Goal: Task Accomplishment & Management: Manage account settings

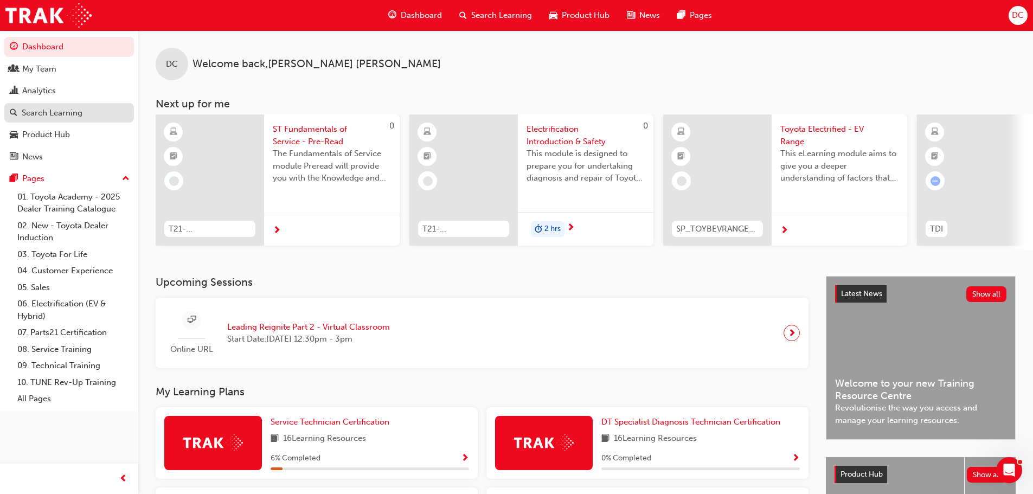
click at [80, 116] on div "Search Learning" at bounding box center [52, 113] width 61 height 12
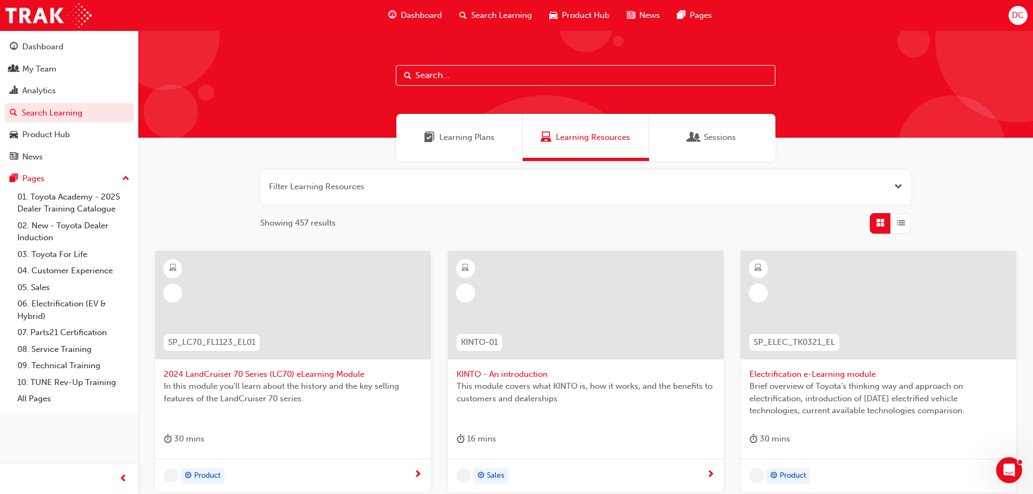
click at [440, 76] on input "text" at bounding box center [586, 75] width 380 height 21
type input "d"
type input "advisor"
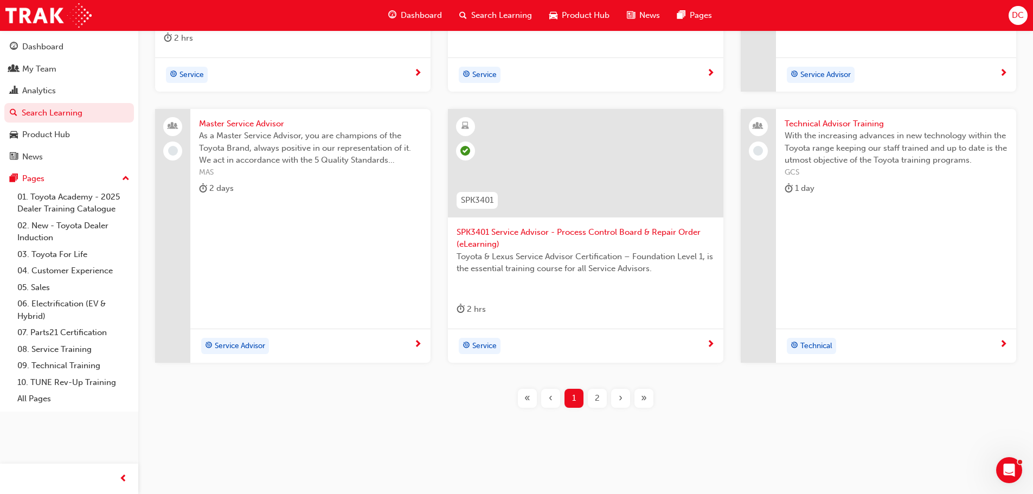
scroll to position [415, 0]
click at [596, 400] on span "2" at bounding box center [597, 397] width 5 height 12
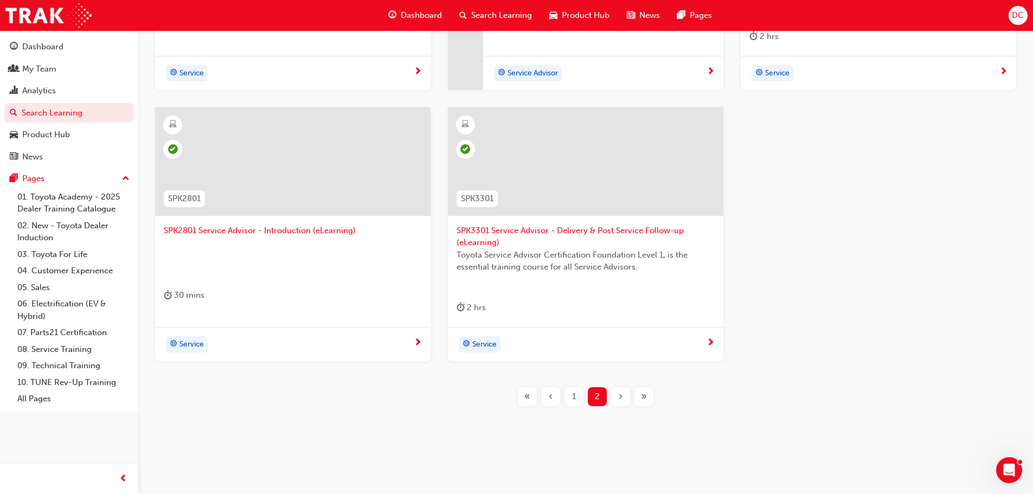
scroll to position [90, 0]
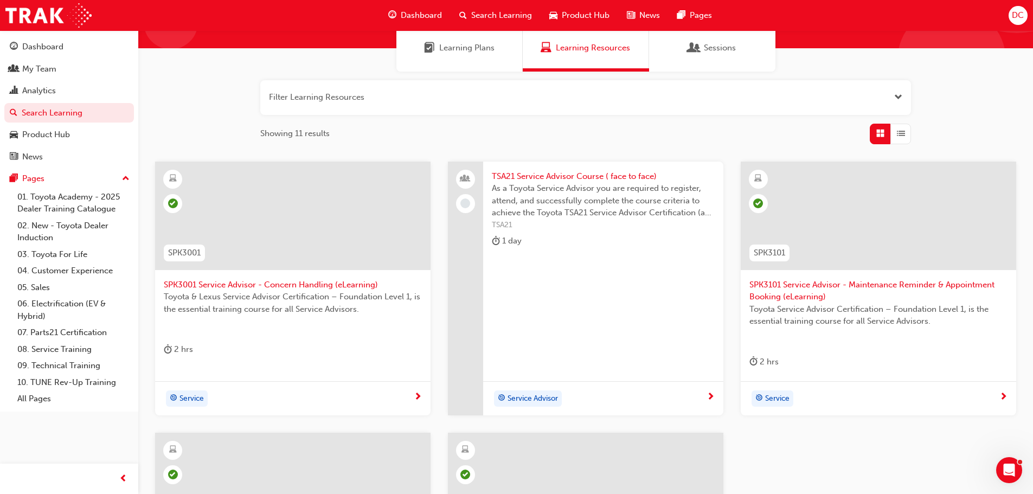
click at [592, 180] on span "TSA21 Service Advisor Course ( face to face)" at bounding box center [603, 176] width 223 height 12
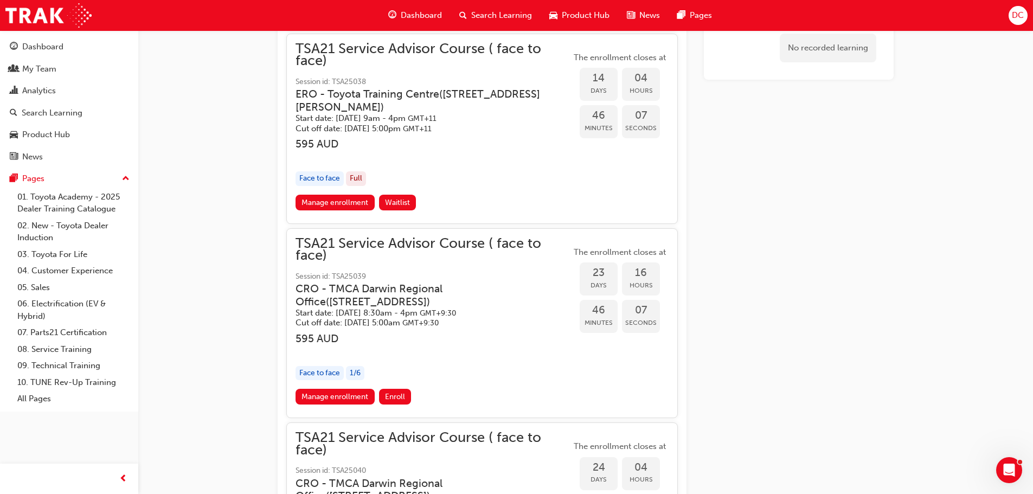
scroll to position [1477, 0]
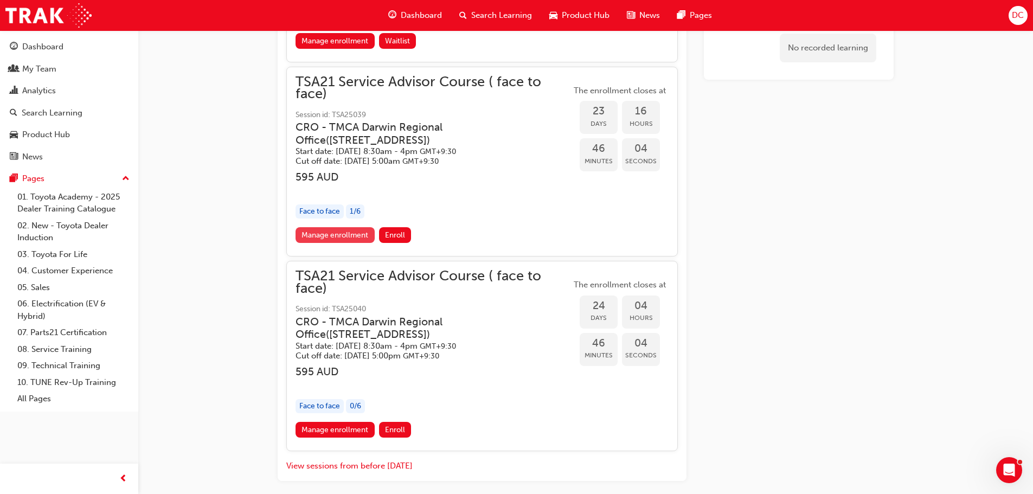
click at [329, 235] on link "Manage enrollment" at bounding box center [335, 235] width 79 height 16
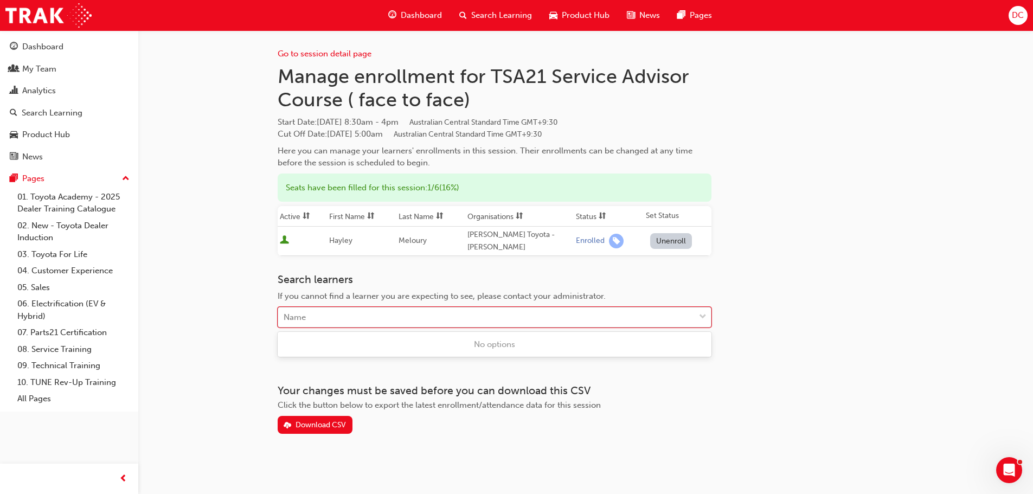
click at [413, 318] on div "Name" at bounding box center [486, 317] width 417 height 19
type input "[PERSON_NAME]"
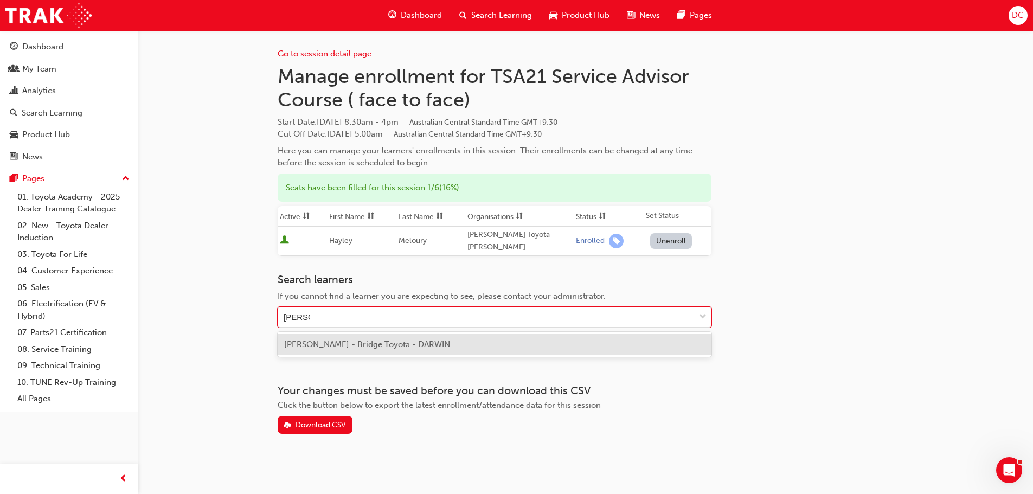
click at [399, 345] on span "[PERSON_NAME] - Bridge Toyota - DARWIN" at bounding box center [367, 345] width 166 height 10
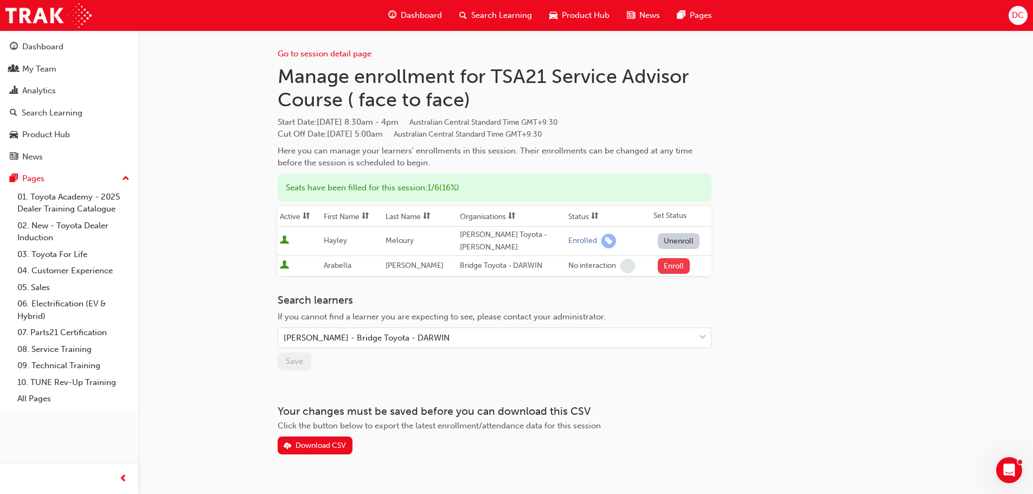
click at [667, 268] on button "Enroll" at bounding box center [674, 266] width 33 height 16
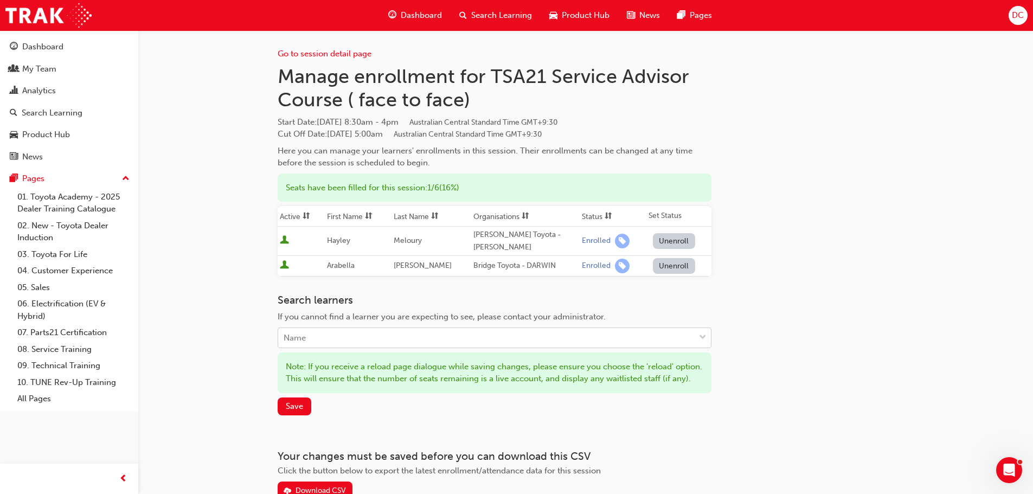
click at [534, 336] on div "Name" at bounding box center [486, 338] width 417 height 19
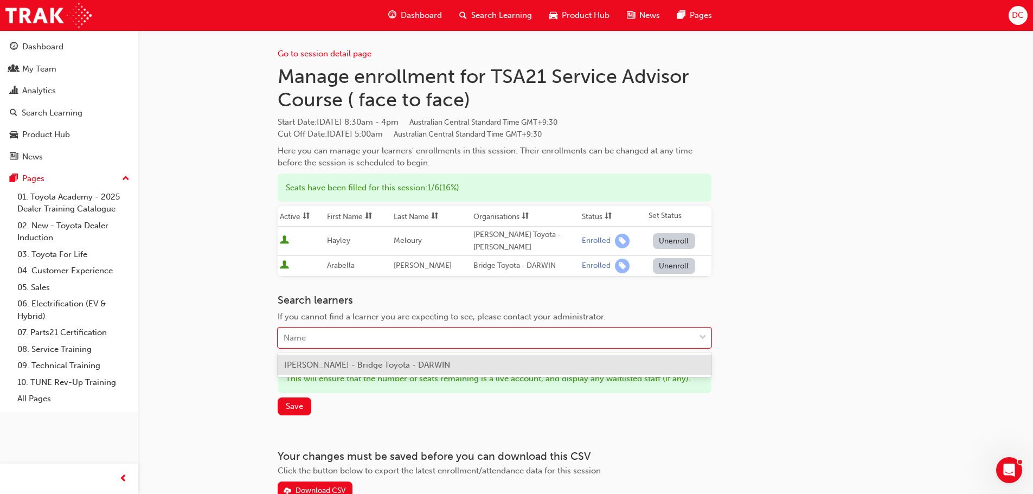
click at [534, 336] on div "Name" at bounding box center [486, 338] width 417 height 19
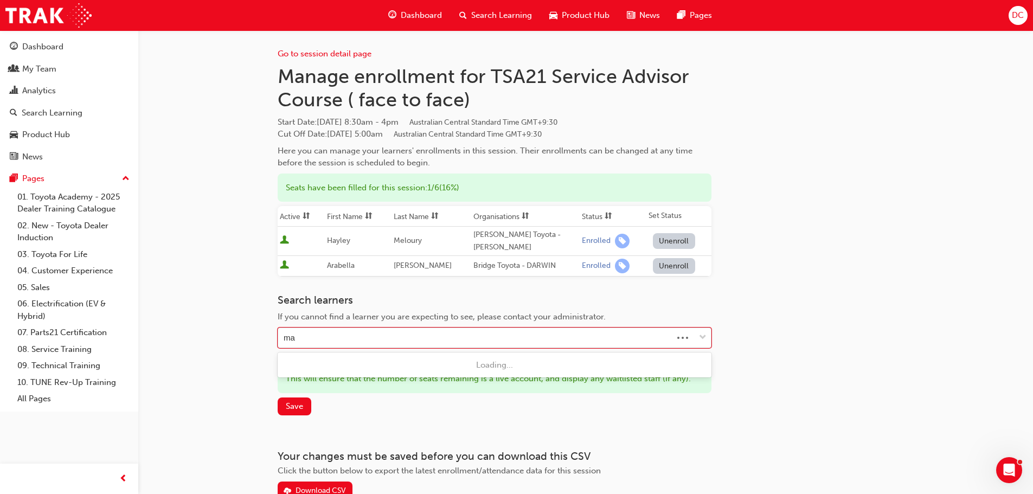
type input "mah"
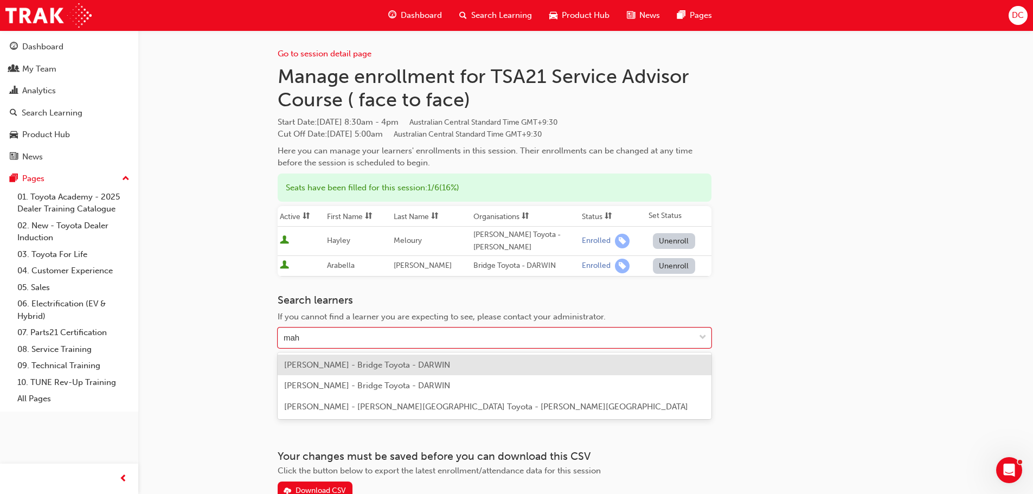
click at [357, 368] on span "[PERSON_NAME] - Bridge Toyota - DARWIN" at bounding box center [367, 365] width 166 height 10
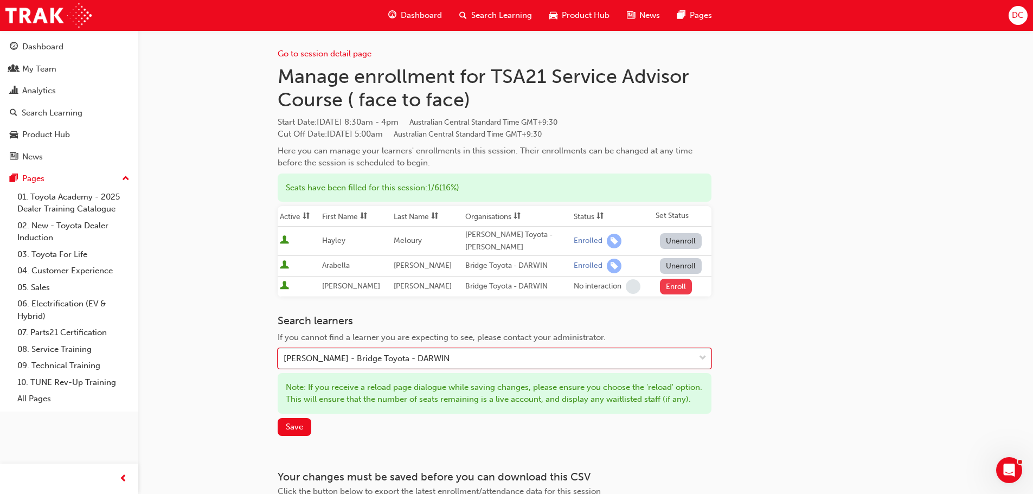
click at [671, 291] on button "Enroll" at bounding box center [676, 287] width 33 height 16
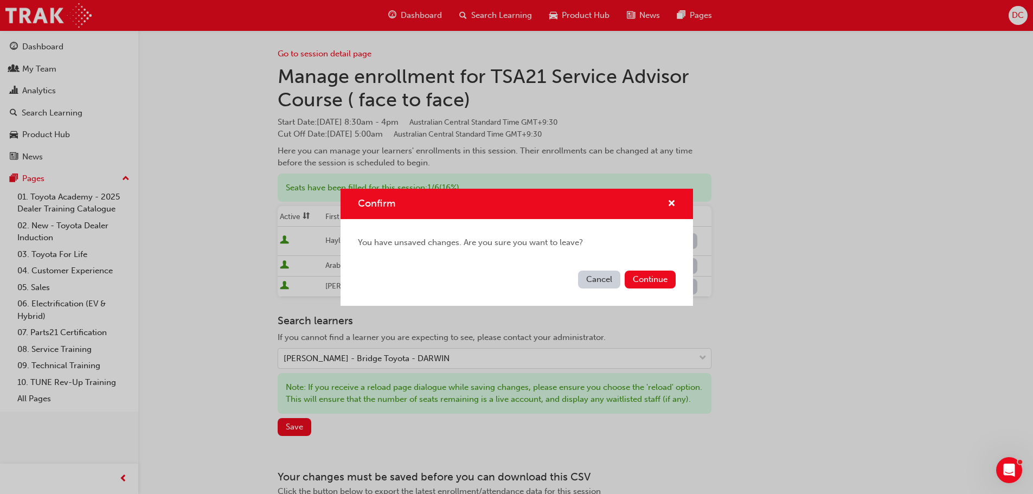
click at [608, 282] on button "Cancel" at bounding box center [599, 280] width 42 height 18
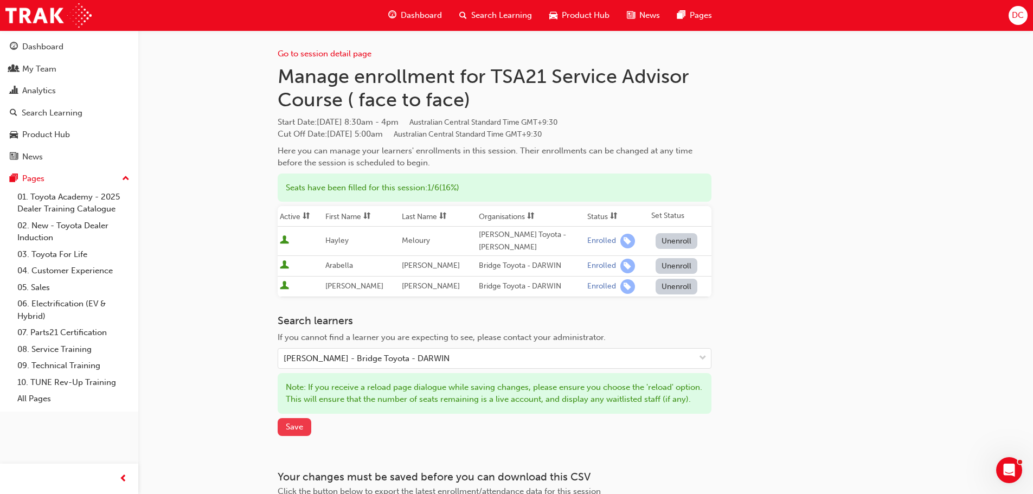
click at [299, 432] on span "Save" at bounding box center [294, 427] width 17 height 10
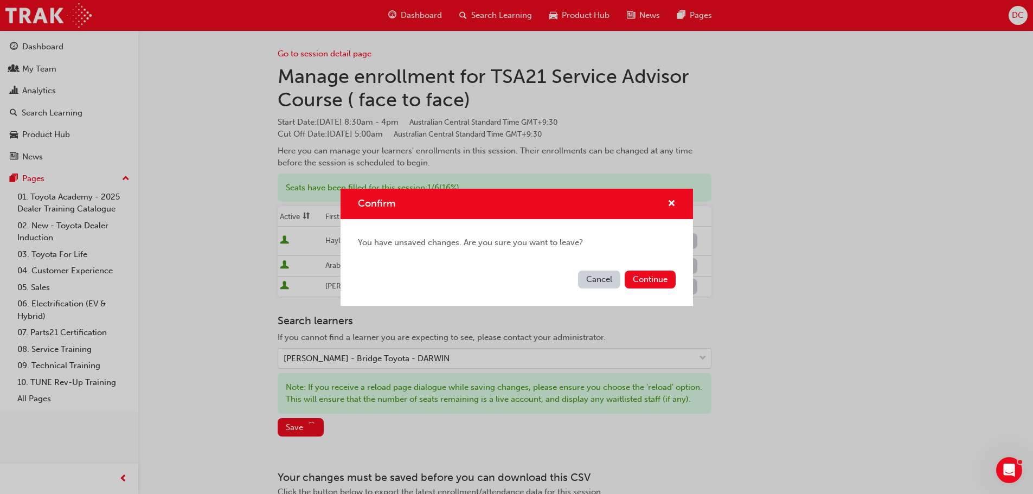
click at [611, 283] on button "Cancel" at bounding box center [599, 280] width 42 height 18
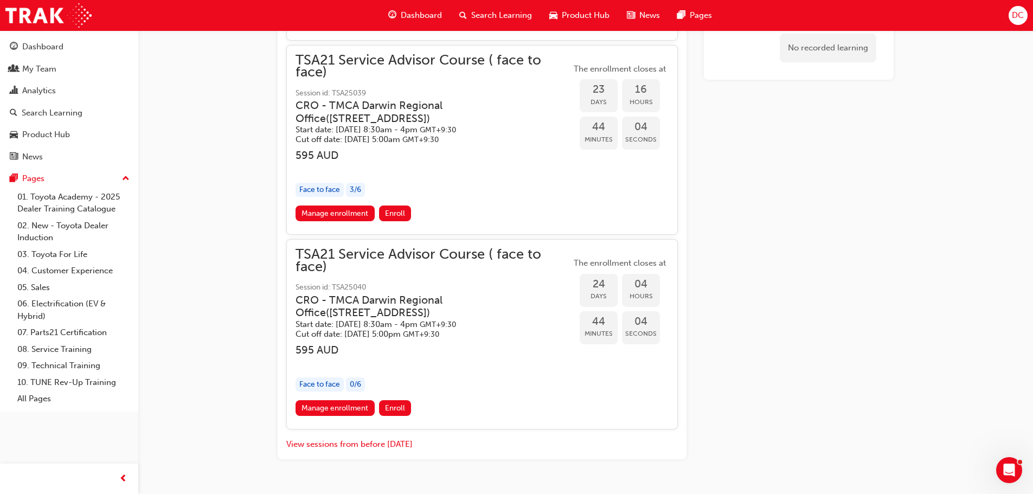
scroll to position [1510, 0]
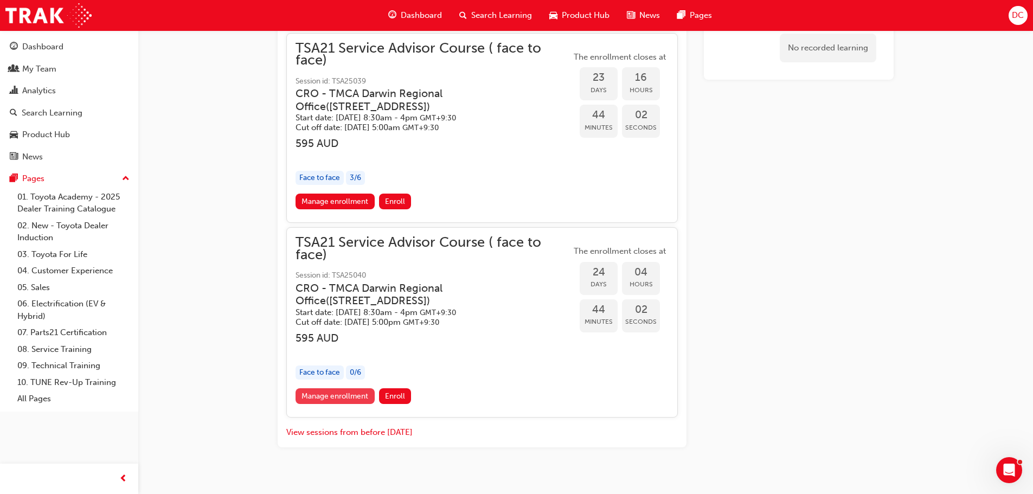
click at [334, 396] on link "Manage enrollment" at bounding box center [335, 396] width 79 height 16
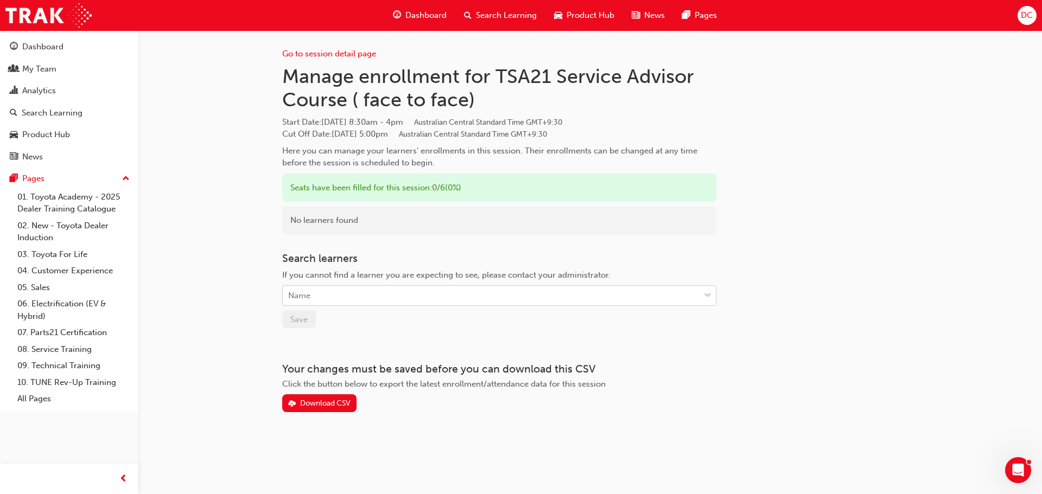
click at [349, 299] on div "Name" at bounding box center [491, 295] width 417 height 19
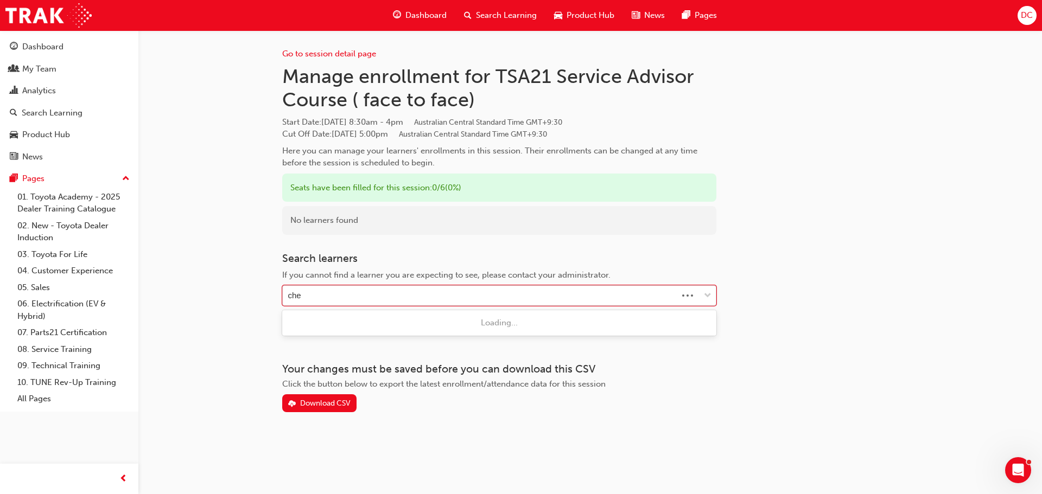
type input "[PERSON_NAME]"
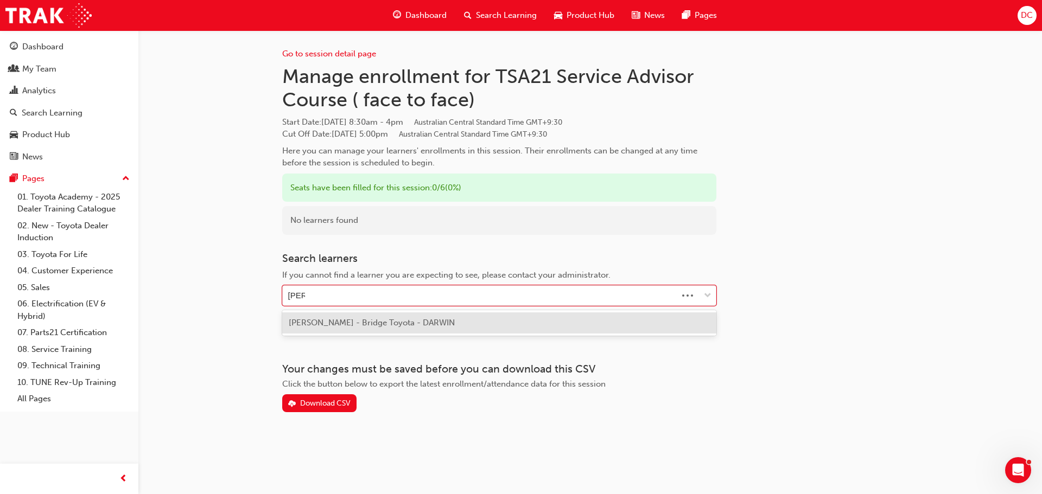
click at [349, 320] on span "[PERSON_NAME] - Bridge Toyota - DARWIN" at bounding box center [372, 323] width 166 height 10
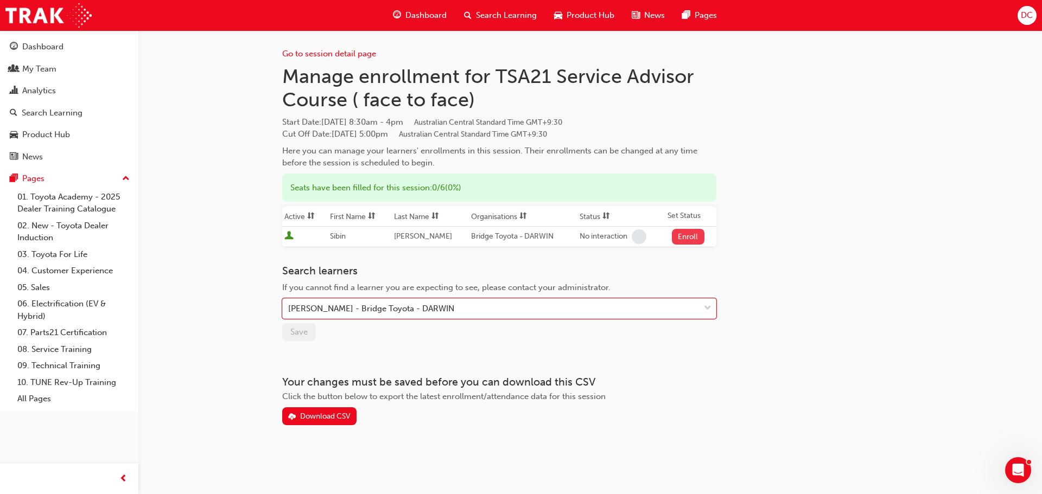
click at [693, 237] on button "Enroll" at bounding box center [688, 237] width 33 height 16
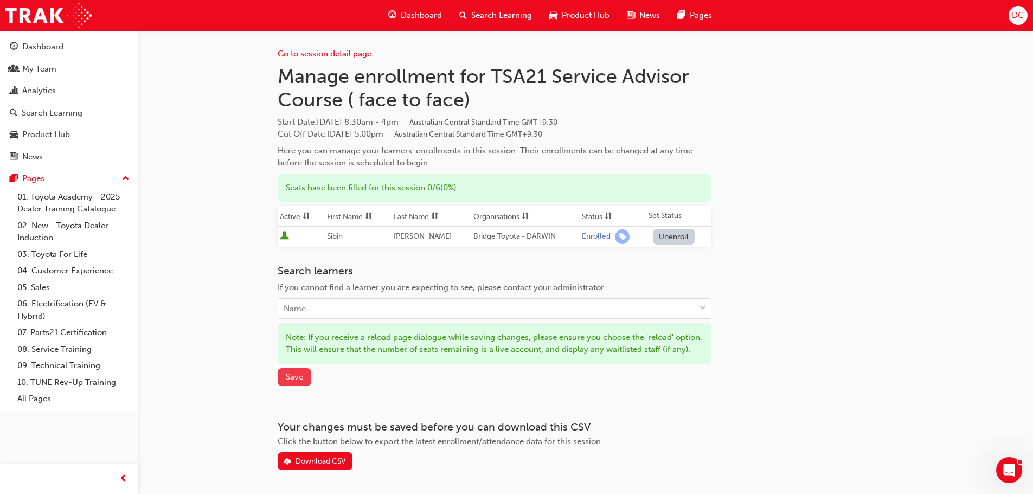
click at [292, 382] on span "Save" at bounding box center [294, 377] width 17 height 10
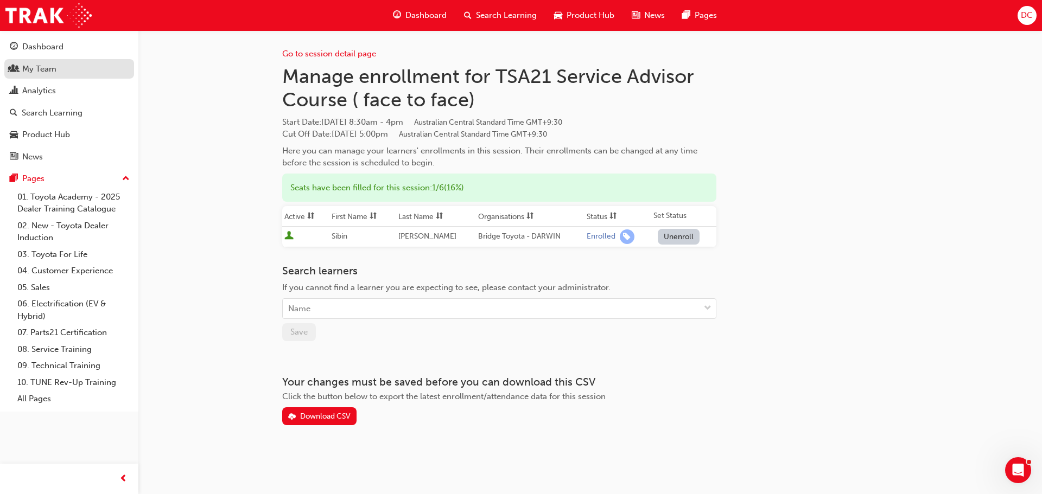
click at [83, 70] on div "My Team" at bounding box center [69, 69] width 119 height 14
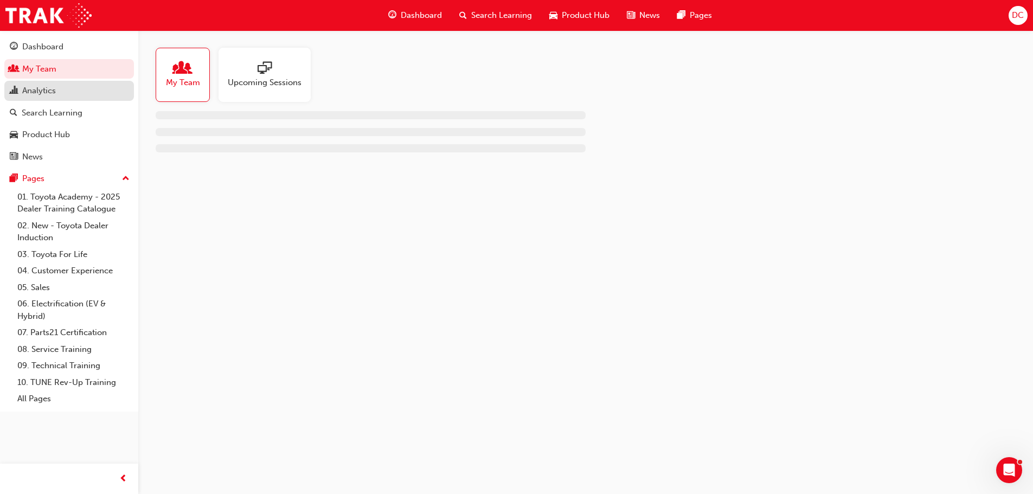
click at [65, 88] on div "Analytics" at bounding box center [69, 91] width 119 height 14
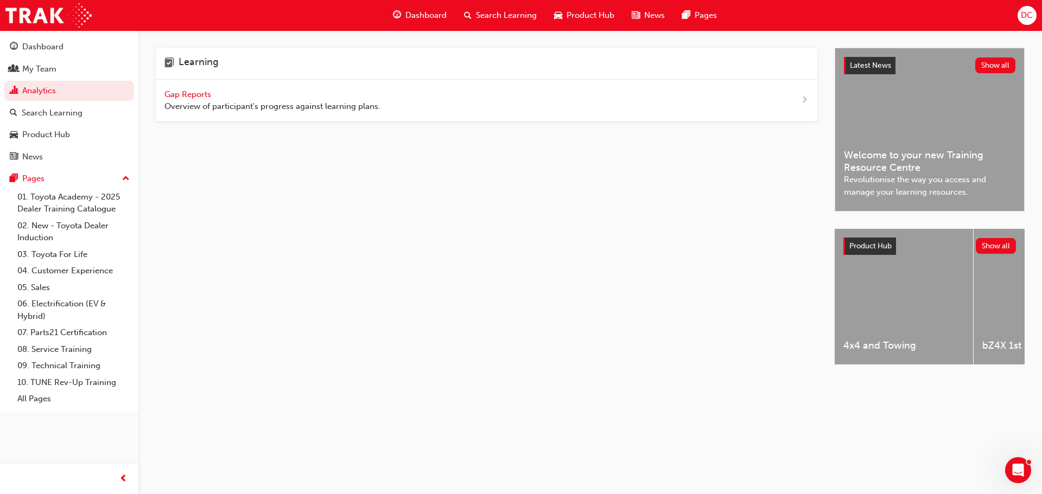
click at [205, 90] on span "Gap Reports" at bounding box center [188, 95] width 49 height 10
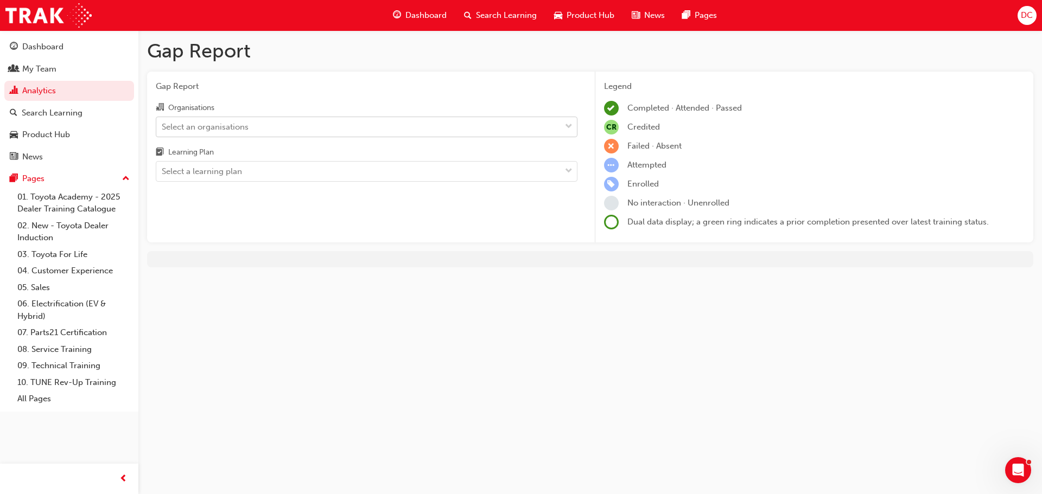
click at [231, 125] on div "Select an organisations" at bounding box center [205, 126] width 87 height 12
click at [163, 125] on input "Organisations Select an organisations" at bounding box center [162, 126] width 1 height 9
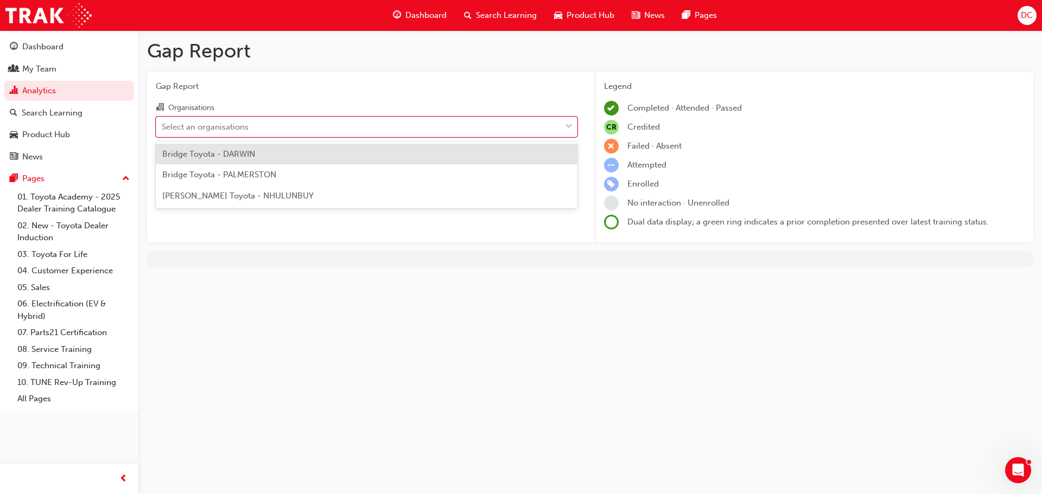
click at [234, 158] on span "Bridge Toyota - DARWIN" at bounding box center [208, 154] width 93 height 10
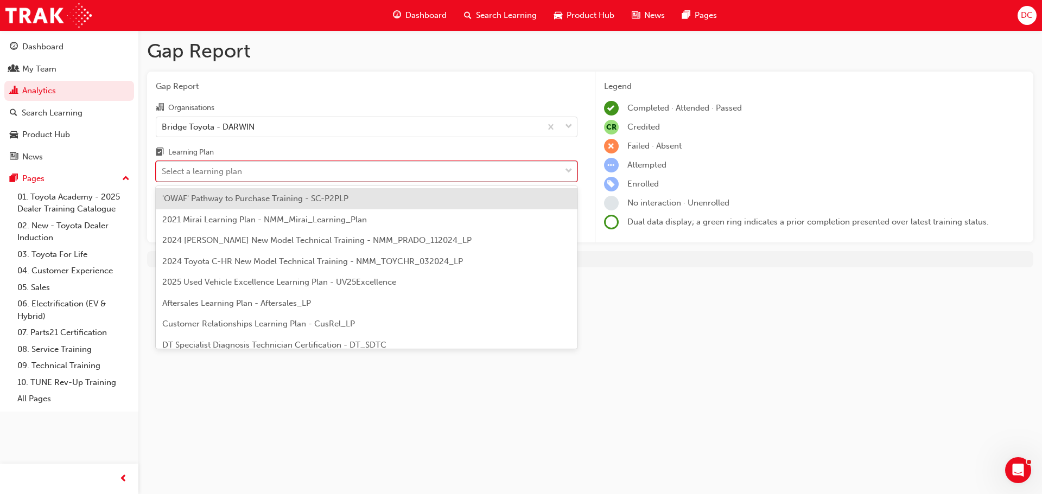
click at [238, 173] on div "Select a learning plan" at bounding box center [202, 171] width 80 height 12
click at [163, 173] on input "Learning Plan option 'OWAF' Pathway to Purchase Training - SC-P2PLP focused, 1 …" at bounding box center [162, 171] width 1 height 9
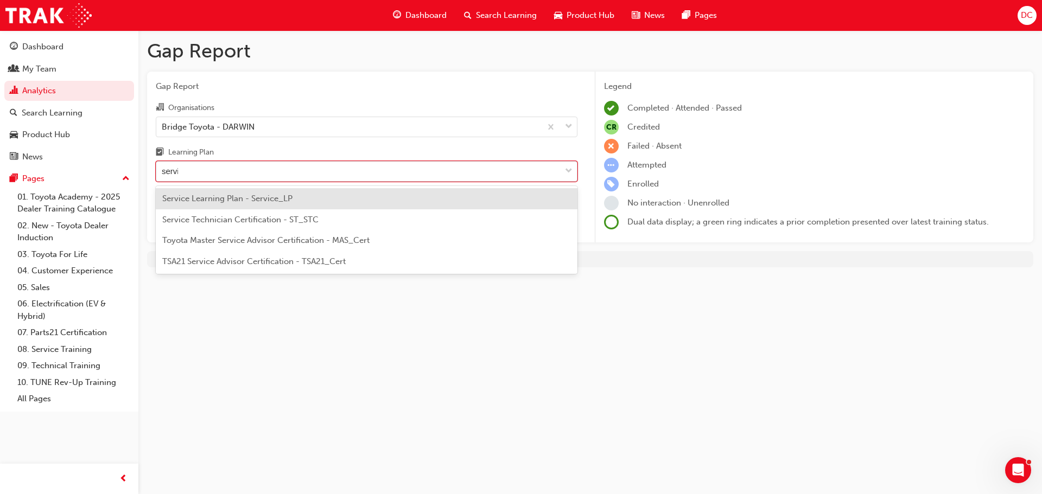
type input "servic"
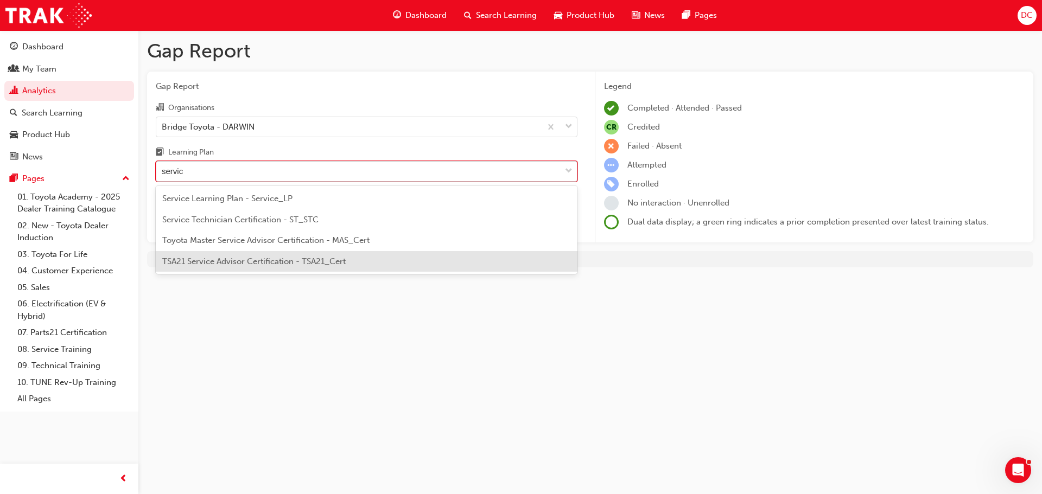
click at [263, 264] on span "TSA21 Service Advisor Certification - TSA21_Cert" at bounding box center [253, 262] width 183 height 10
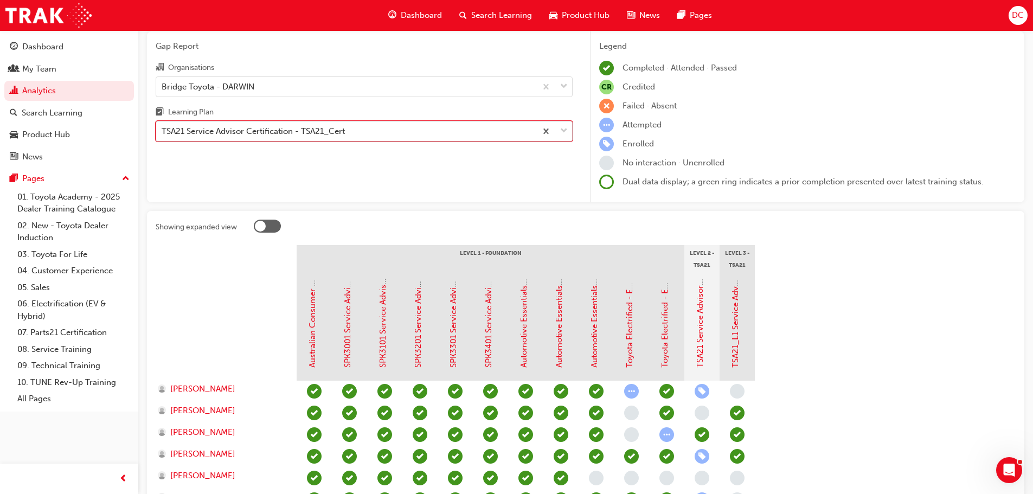
scroll to position [170, 0]
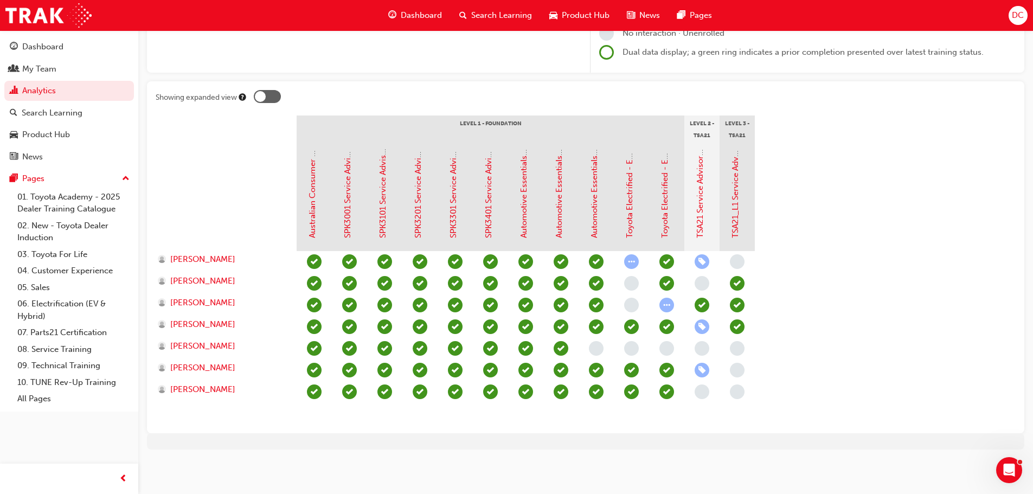
click at [703, 330] on span "learningRecordVerb_ENROLL-icon" at bounding box center [702, 327] width 15 height 15
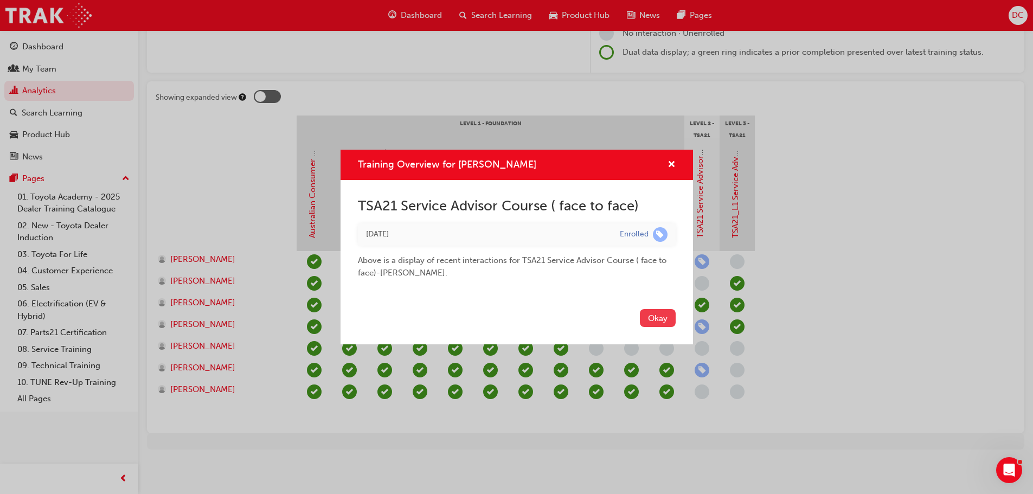
click at [654, 320] on button "Okay" at bounding box center [658, 318] width 36 height 18
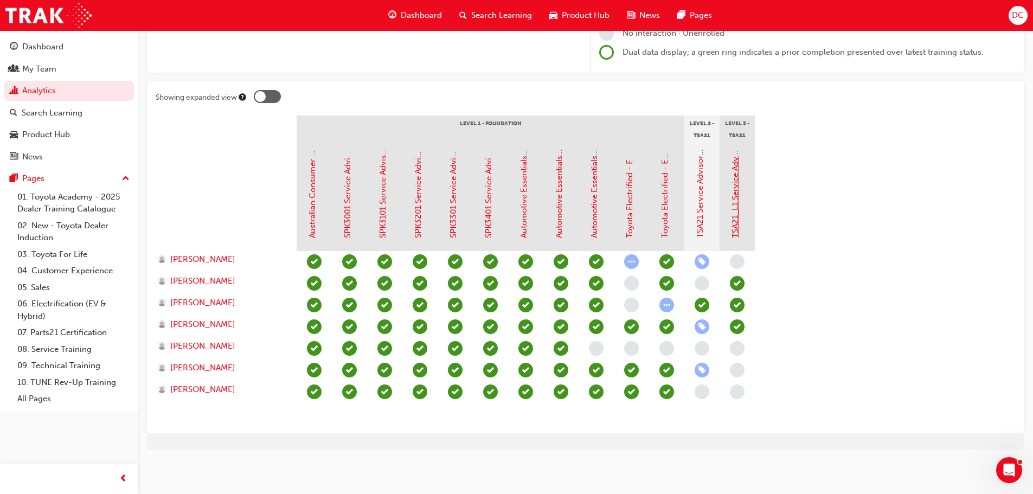
click at [736, 226] on link "TSA21_L1 Service Advisor Certification (Quiz)" at bounding box center [736, 153] width 10 height 170
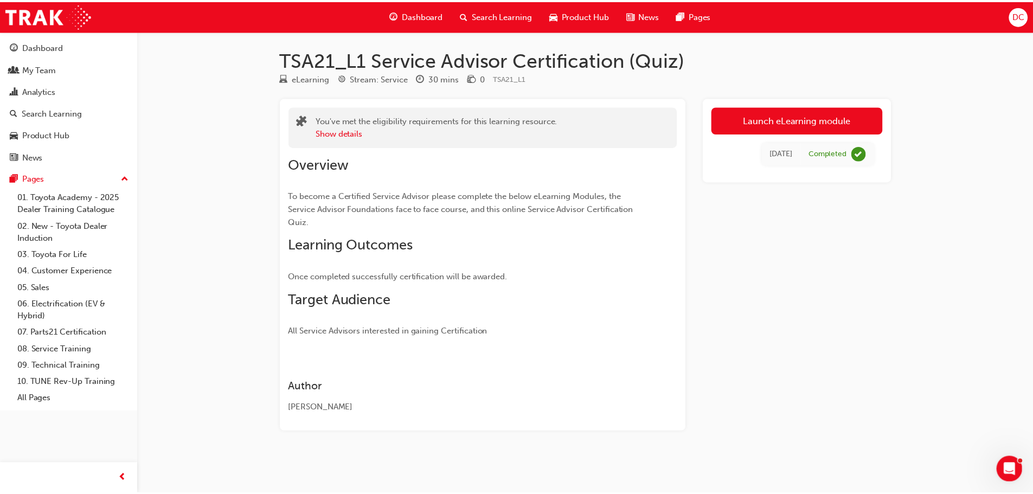
scroll to position [170, 0]
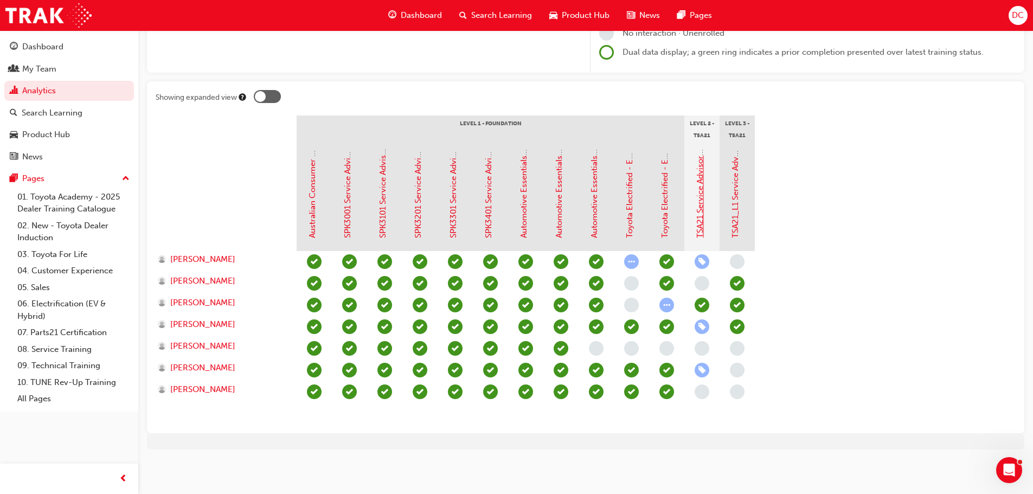
click at [700, 210] on link "TSA21 Service Advisor Course ( face to face)" at bounding box center [700, 155] width 10 height 165
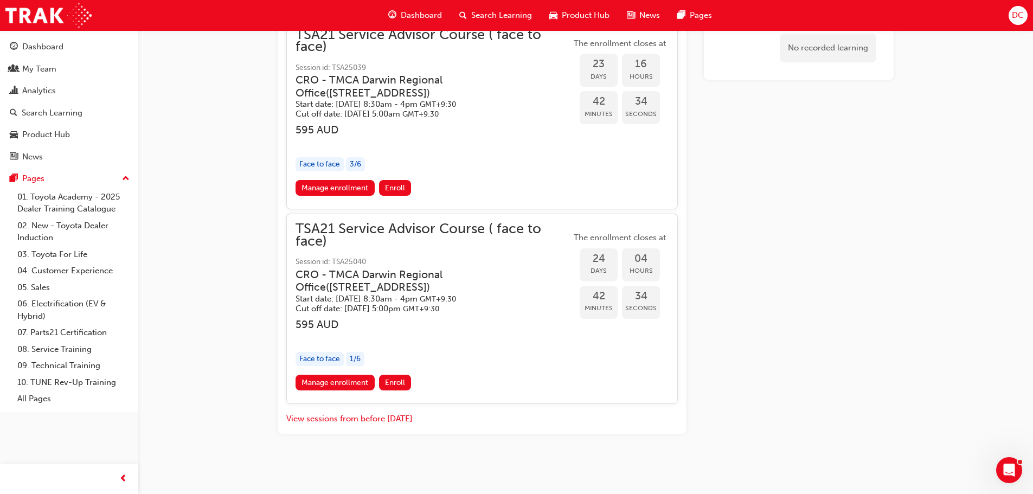
scroll to position [1525, 0]
click at [342, 382] on link "Manage enrollment" at bounding box center [335, 382] width 79 height 16
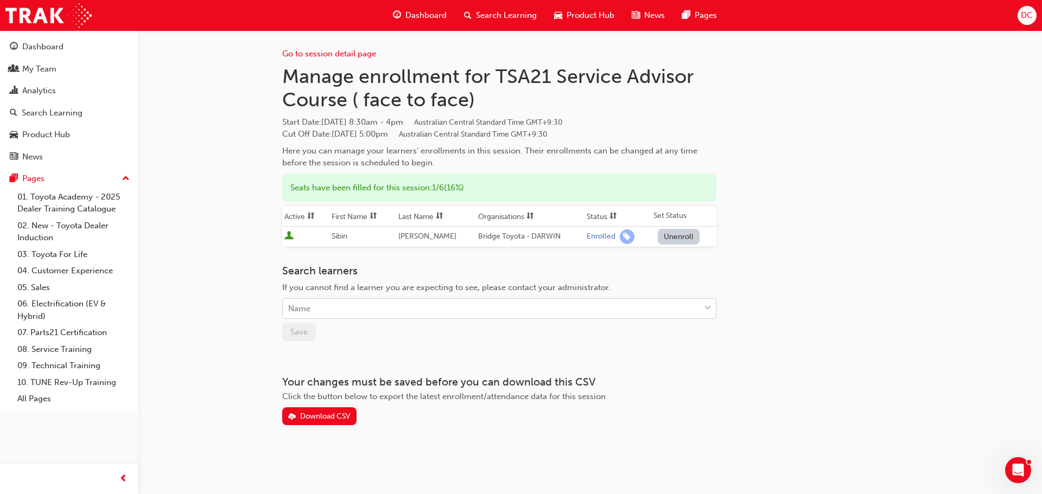
click at [337, 310] on div "Name" at bounding box center [491, 308] width 417 height 19
type input "samp"
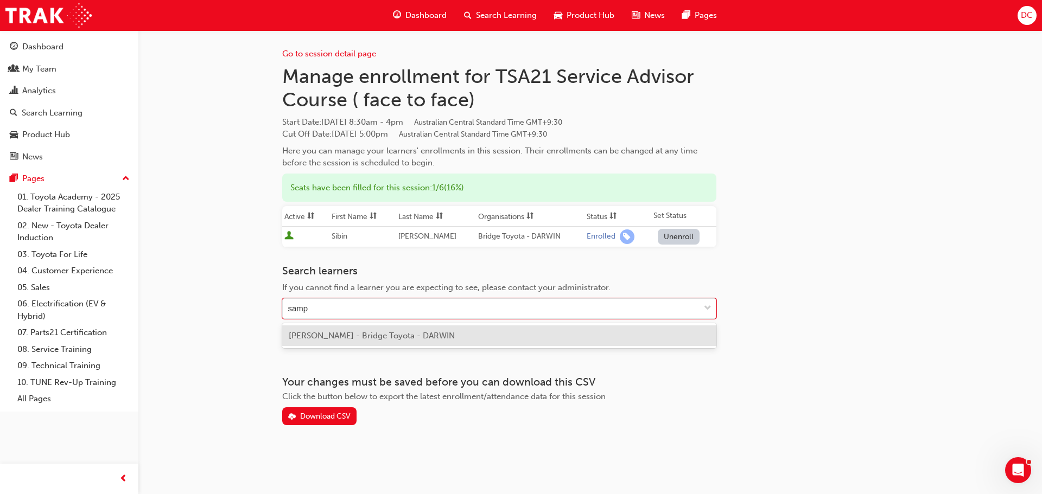
click at [326, 336] on span "[PERSON_NAME] - Bridge Toyota - DARWIN" at bounding box center [372, 336] width 166 height 10
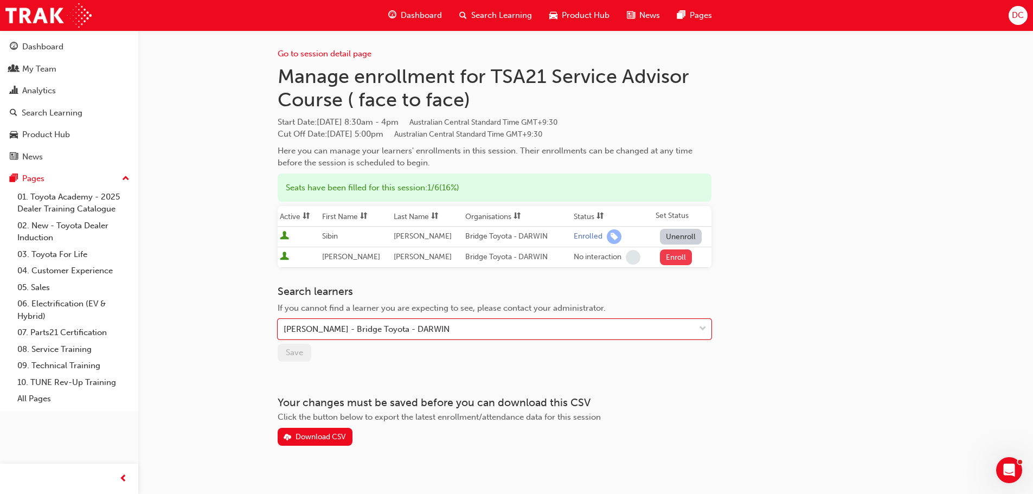
click at [679, 258] on button "Enroll" at bounding box center [676, 258] width 33 height 16
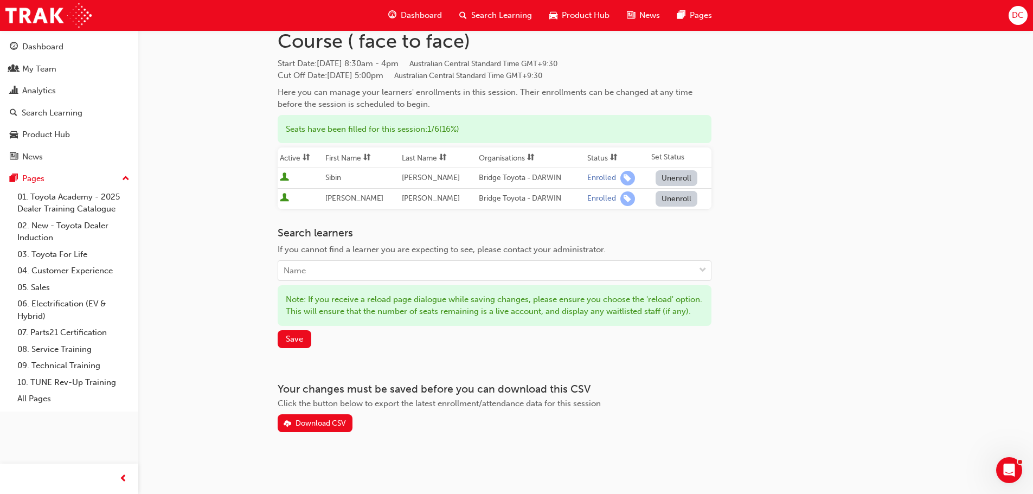
scroll to position [71, 0]
click at [297, 340] on span "Save" at bounding box center [294, 339] width 17 height 10
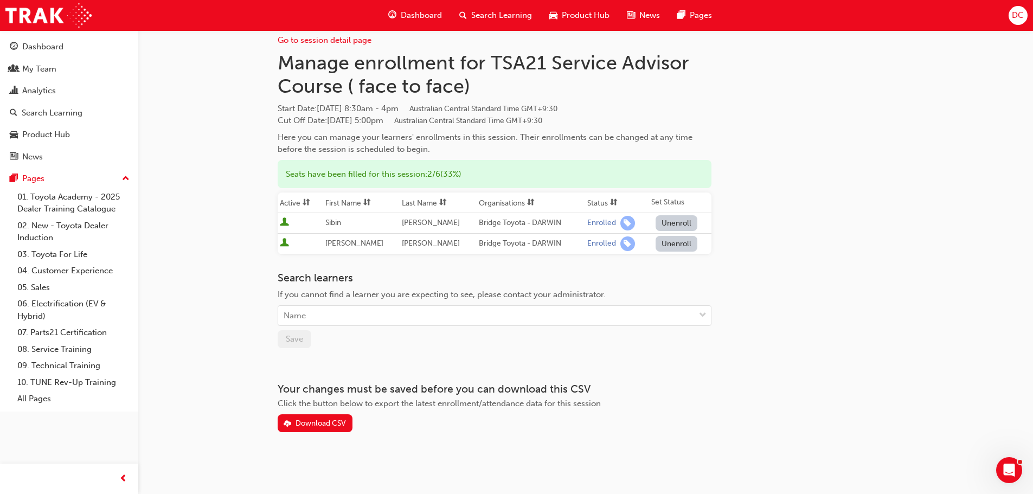
scroll to position [14, 0]
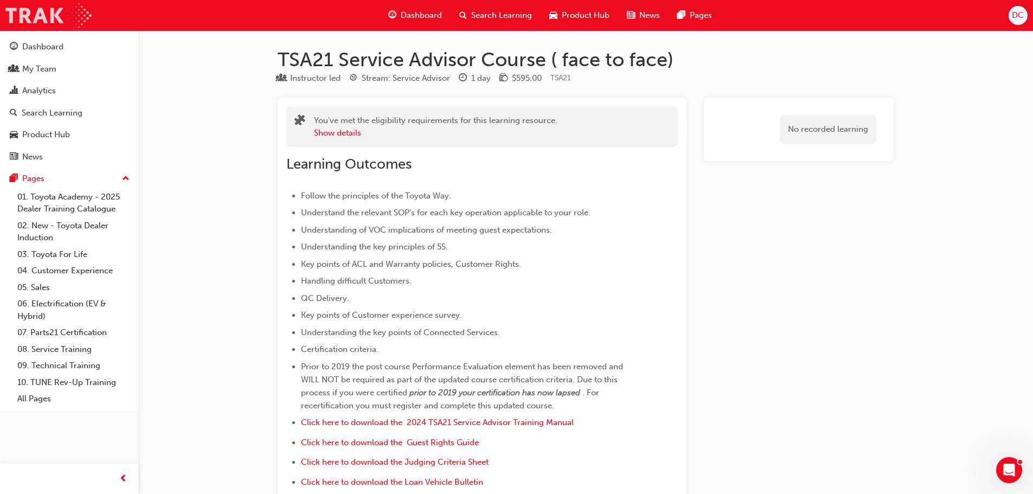
scroll to position [170, 0]
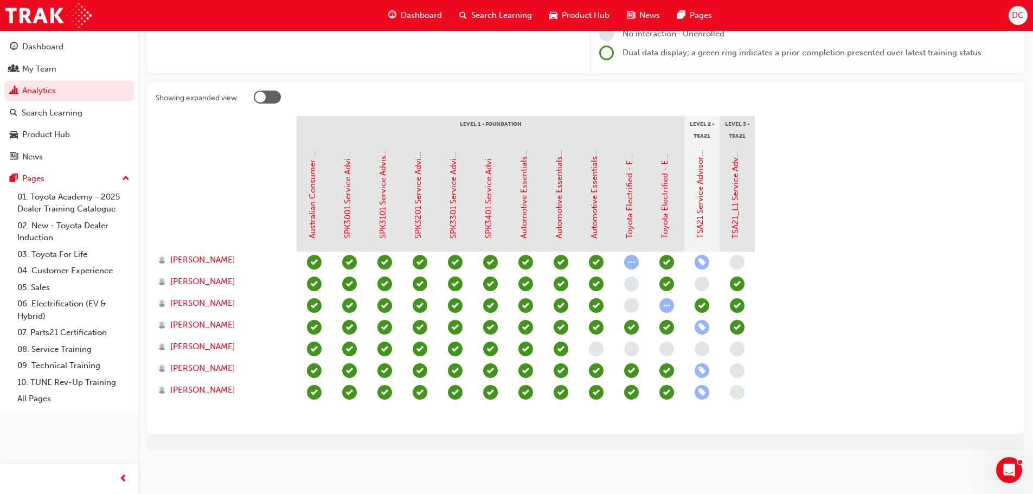
scroll to position [170, 0]
click at [627, 183] on link "Toyota Electrified - EV Range" at bounding box center [630, 184] width 10 height 110
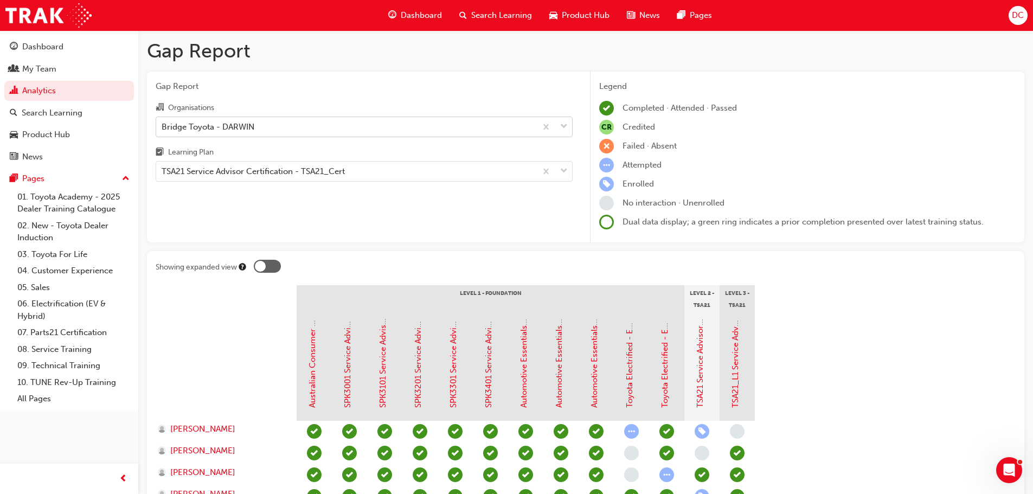
click at [235, 127] on div "Bridge Toyota - DARWIN" at bounding box center [208, 126] width 93 height 12
click at [163, 127] on input "Organisations Bridge Toyota - DARWIN" at bounding box center [162, 126] width 1 height 9
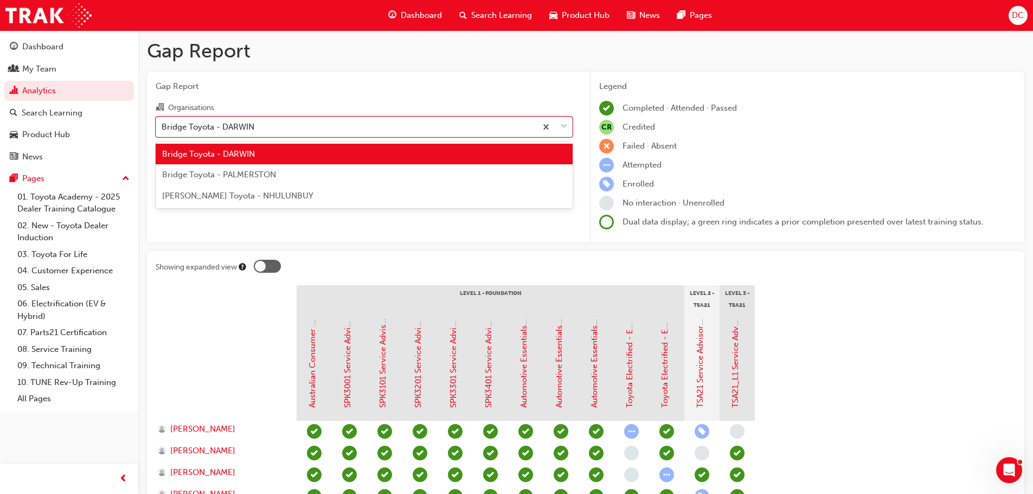
click at [245, 173] on span "Bridge Toyota - PALMERSTON" at bounding box center [219, 175] width 114 height 10
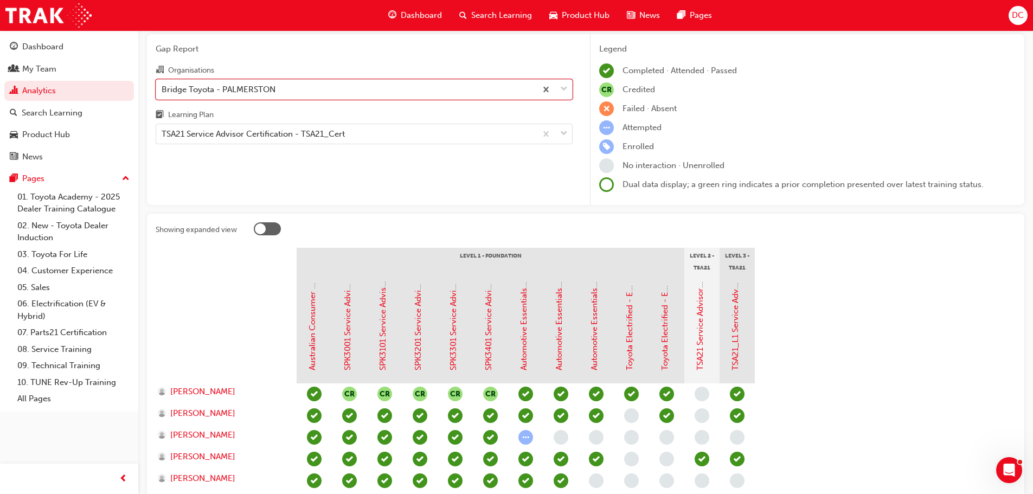
scroll to position [108, 0]
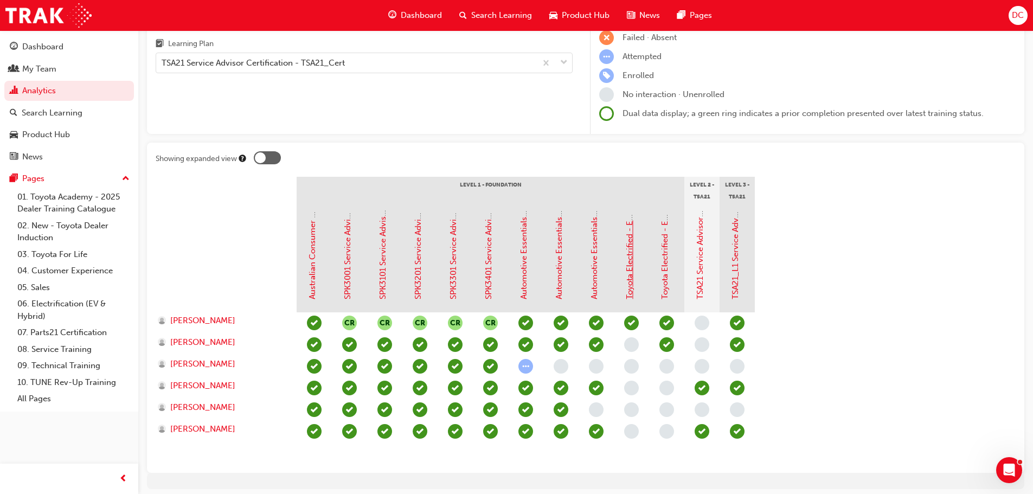
click at [627, 253] on link "Toyota Electrified - EV Range" at bounding box center [630, 245] width 10 height 110
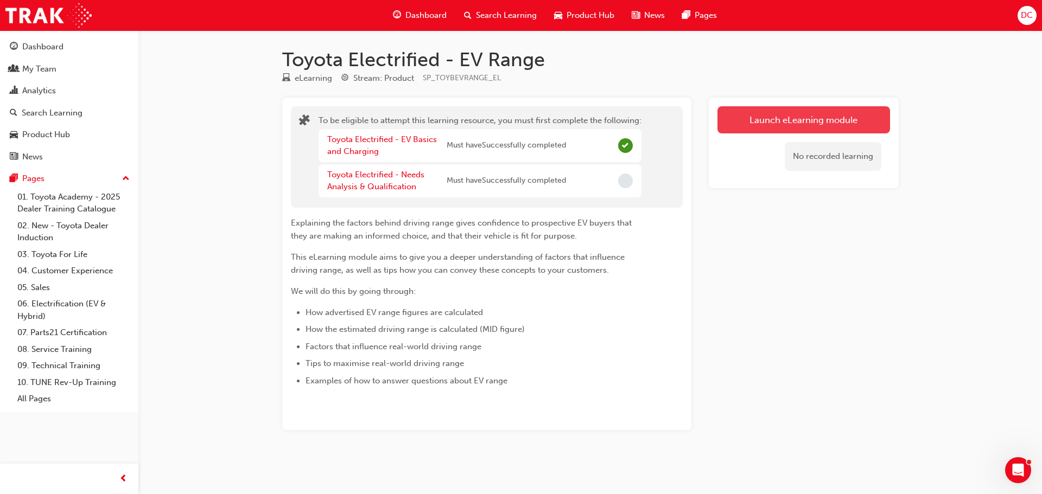
click at [765, 115] on button "Launch eLearning module" at bounding box center [803, 119] width 173 height 27
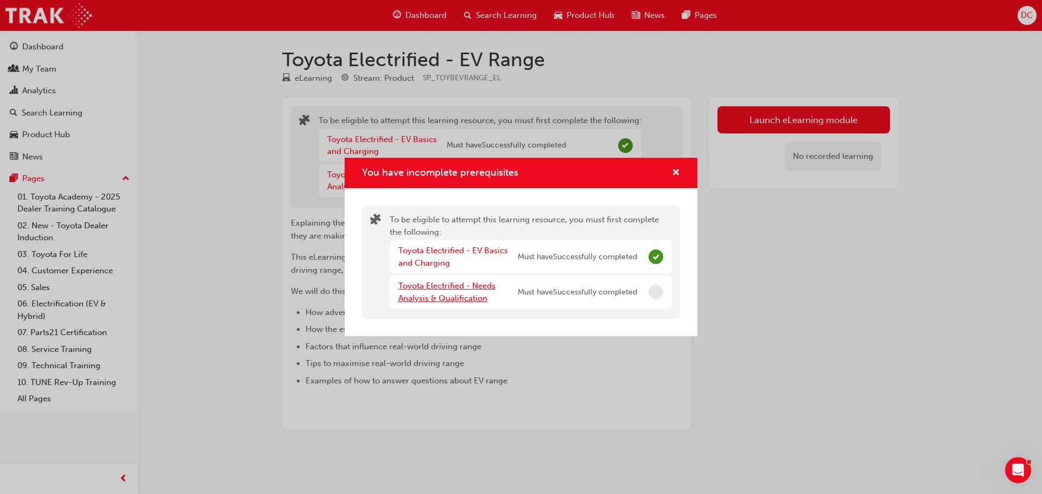
click at [442, 286] on link "Toyota Electrified - Needs Analysis & Qualification" at bounding box center [446, 292] width 97 height 22
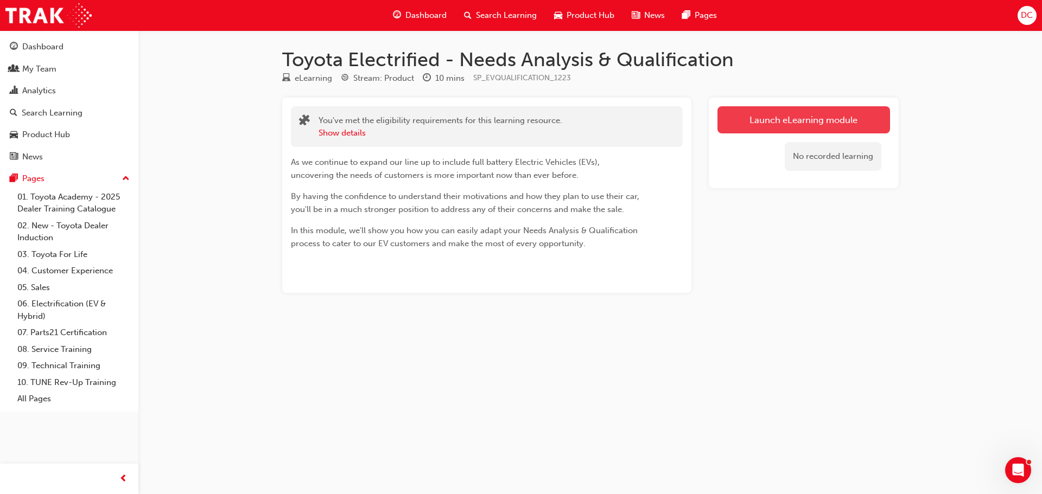
click at [788, 111] on link "Launch eLearning module" at bounding box center [803, 119] width 173 height 27
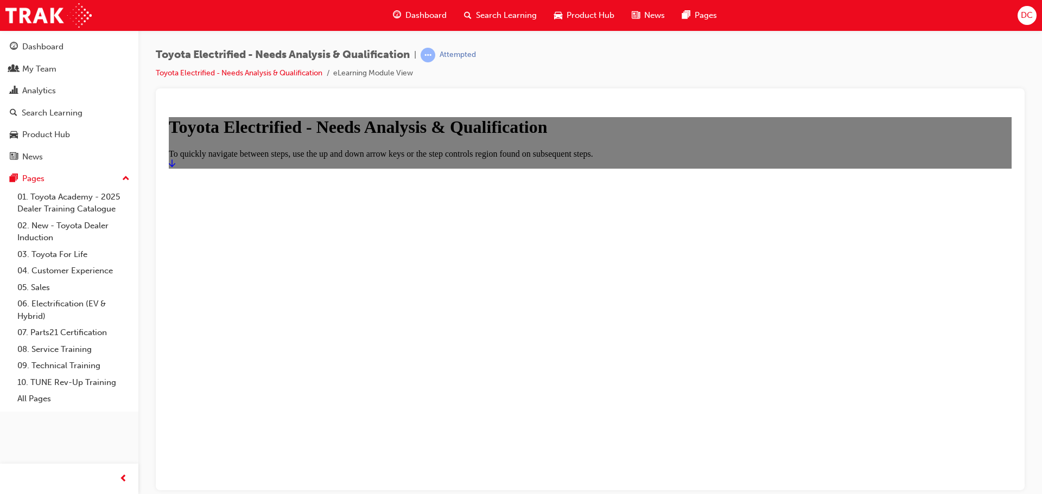
click at [175, 167] on icon "Start" at bounding box center [172, 162] width 7 height 9
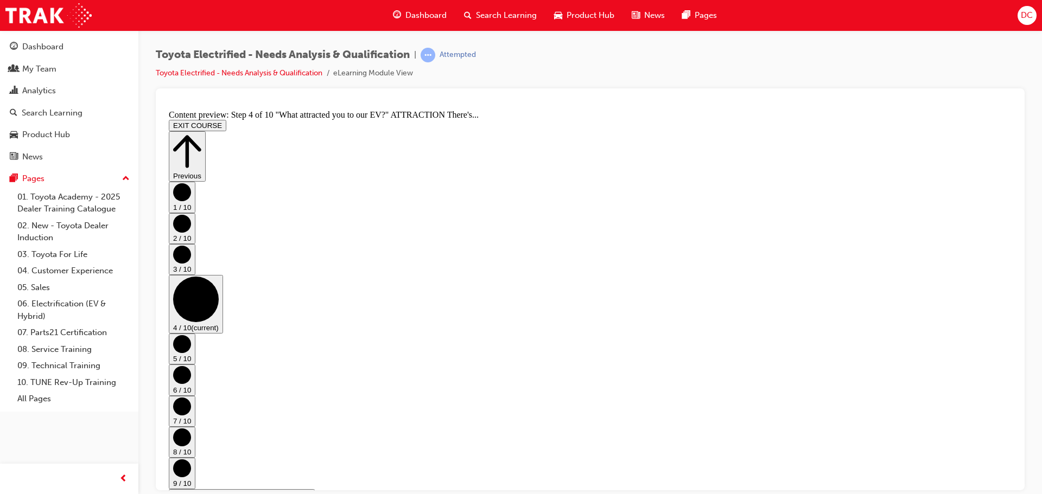
scroll to position [350, 0]
